Goal: Download file/media

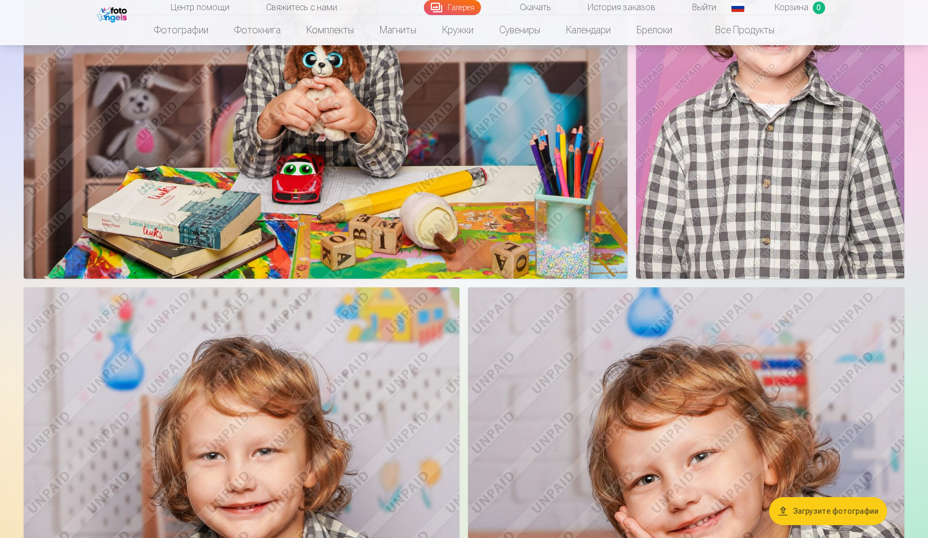
scroll to position [4740, 0]
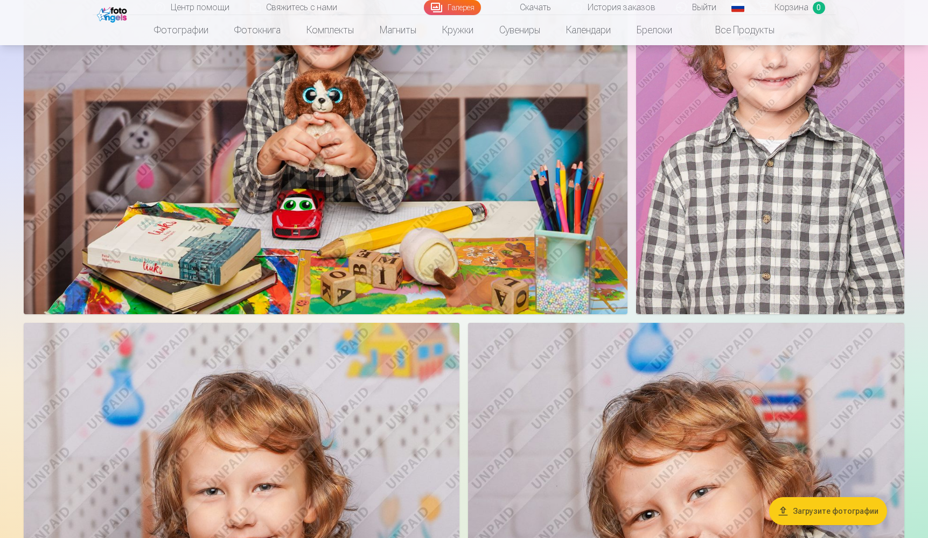
click at [789, 511] on button "Загрузите фотографии" at bounding box center [828, 511] width 118 height 28
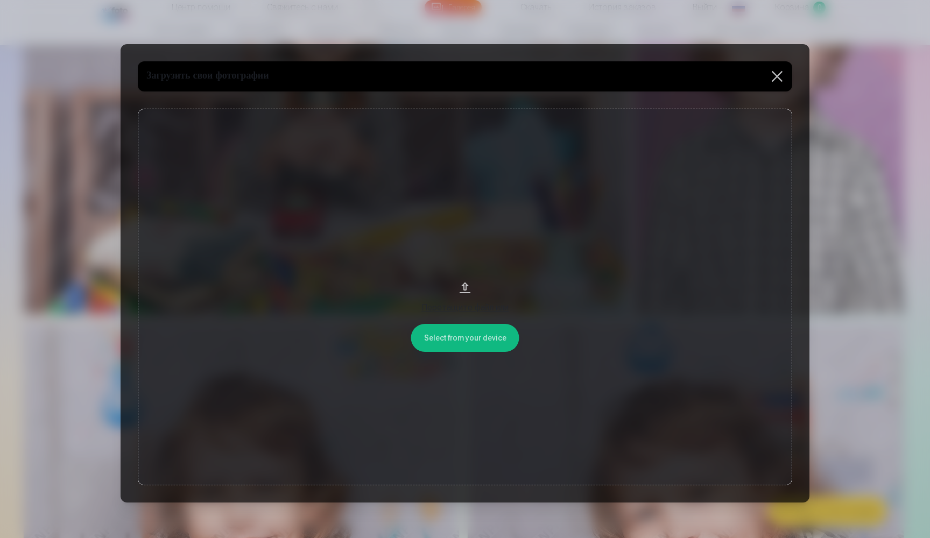
click at [776, 76] on button at bounding box center [777, 76] width 30 height 30
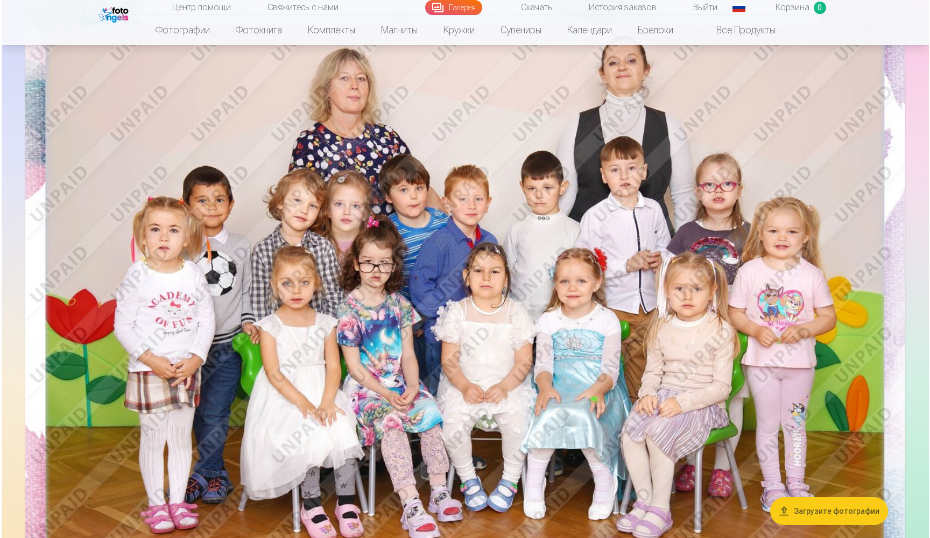
scroll to position [121, 0]
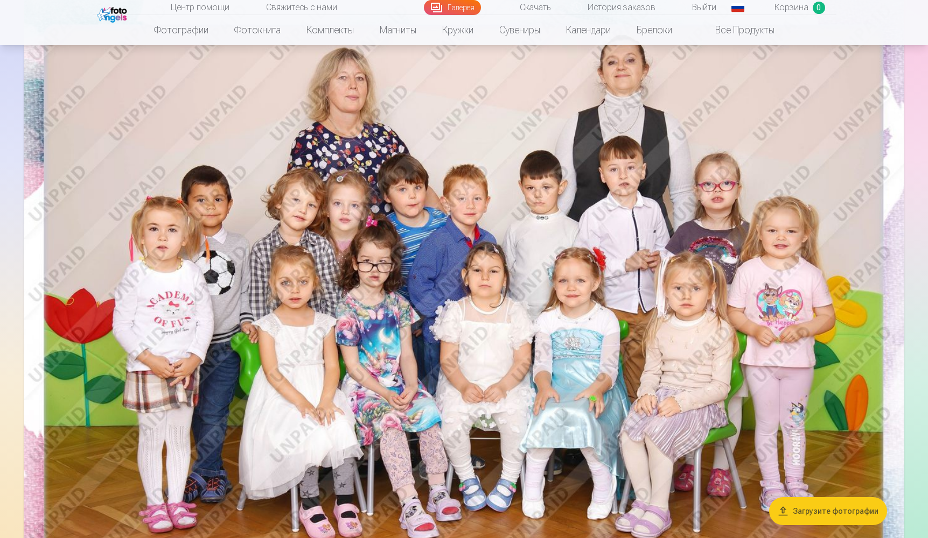
click at [368, 196] on img at bounding box center [464, 291] width 880 height 587
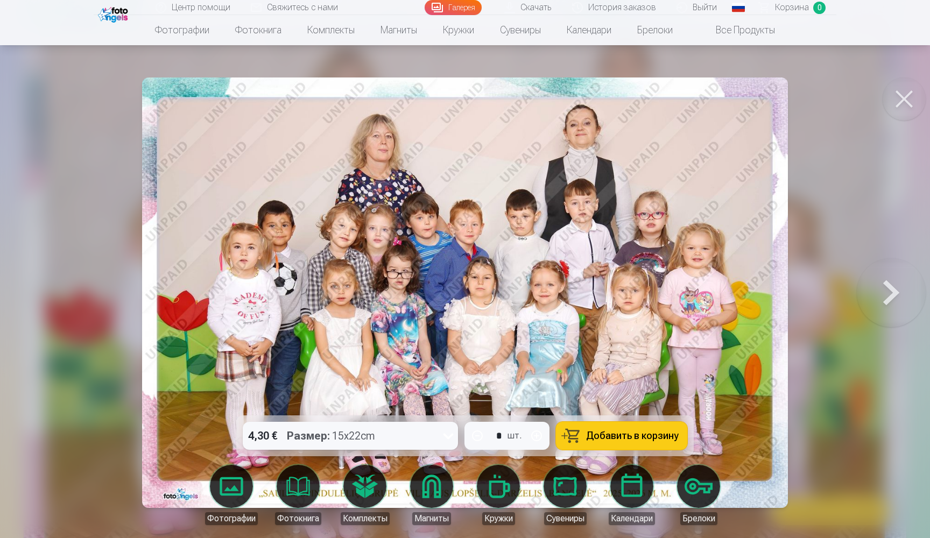
click at [891, 296] on button at bounding box center [891, 293] width 69 height 224
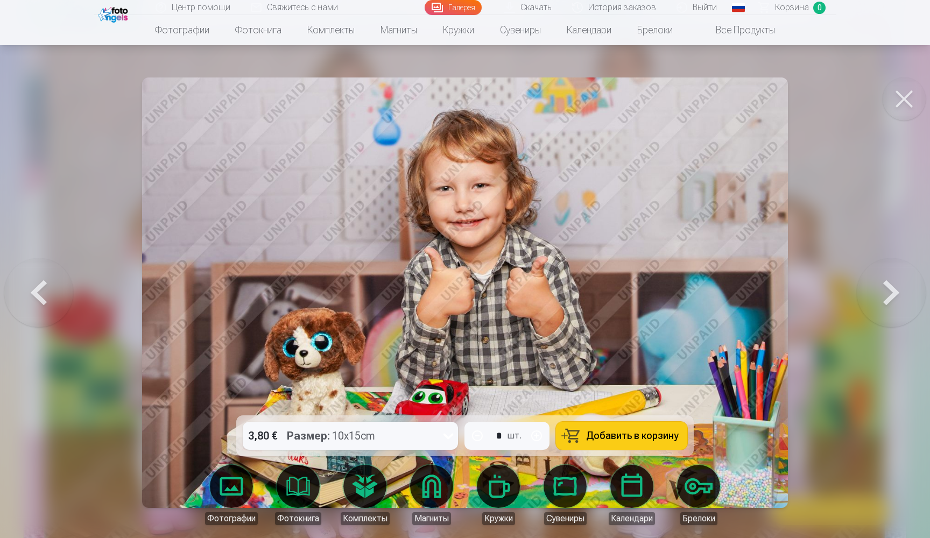
click at [41, 288] on button at bounding box center [38, 293] width 69 height 224
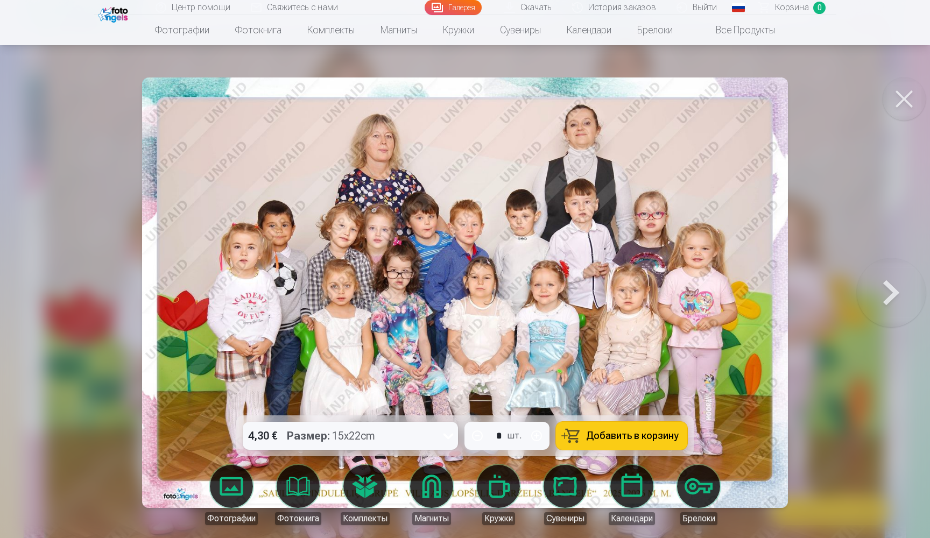
click at [514, 9] on link "Скачать" at bounding box center [529, 7] width 68 height 15
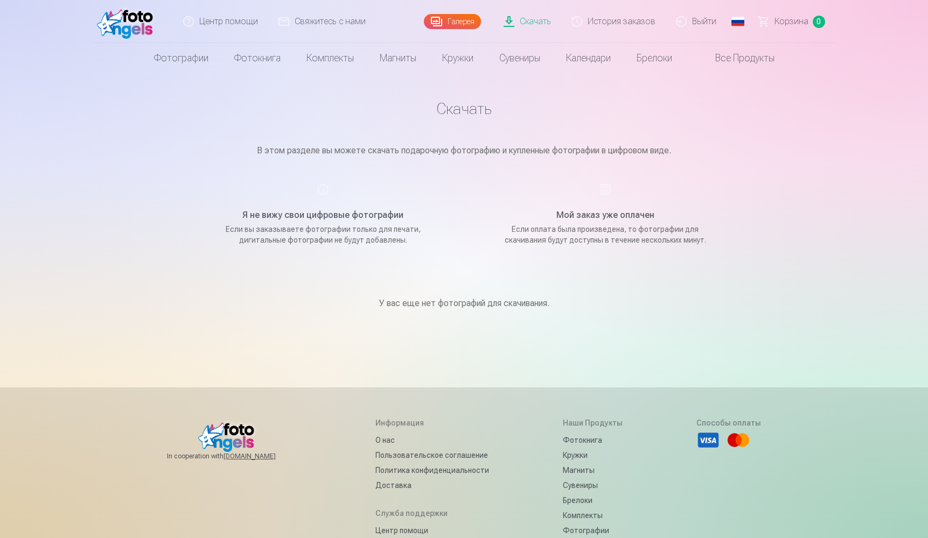
scroll to position [121, 0]
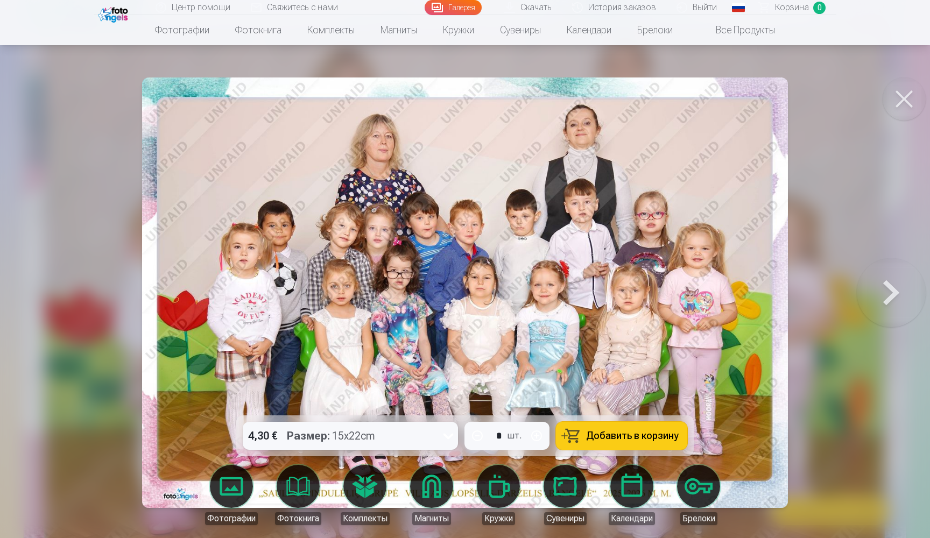
click at [450, 438] on icon at bounding box center [448, 435] width 17 height 17
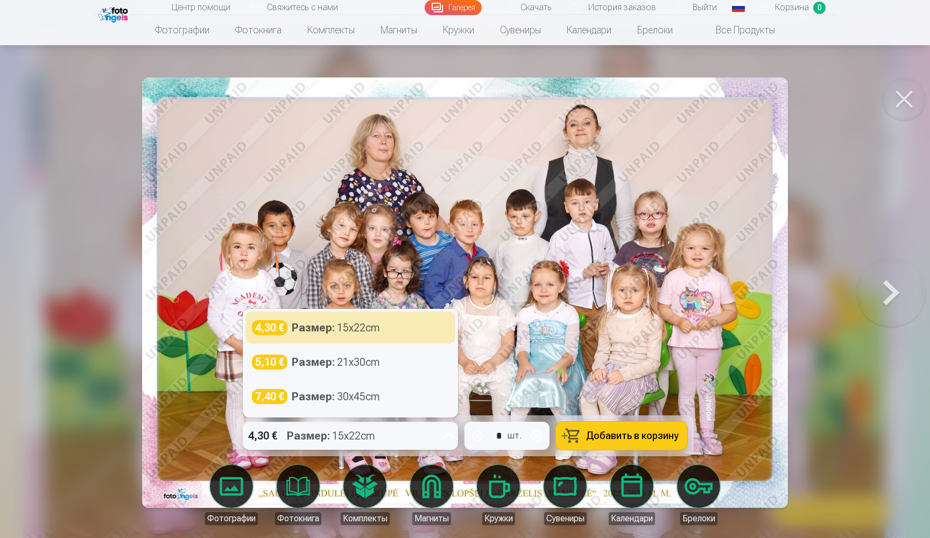
click at [908, 110] on button at bounding box center [904, 99] width 43 height 43
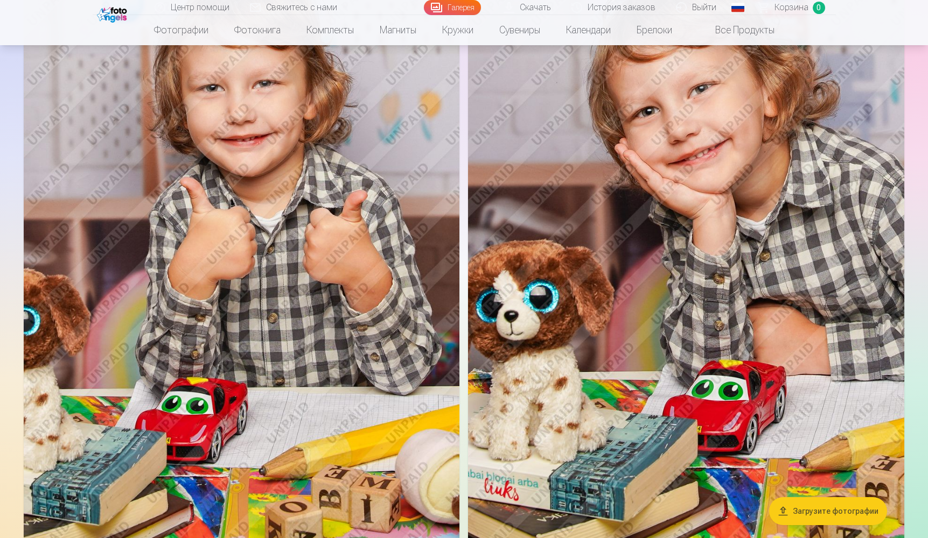
scroll to position [5161, 0]
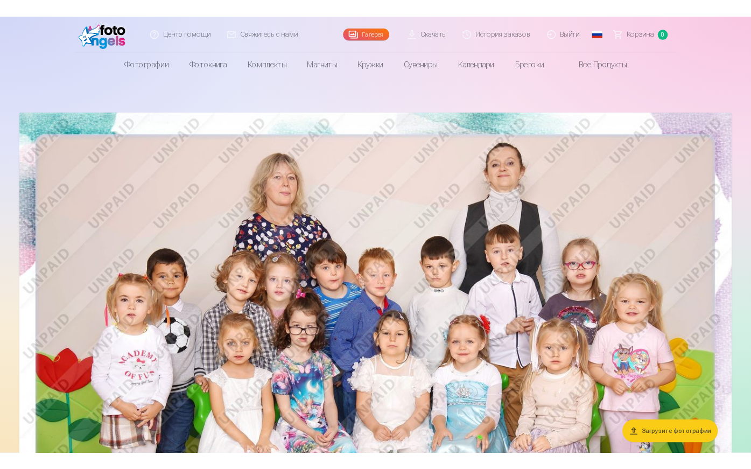
scroll to position [0, 0]
